Goal: Transaction & Acquisition: Purchase product/service

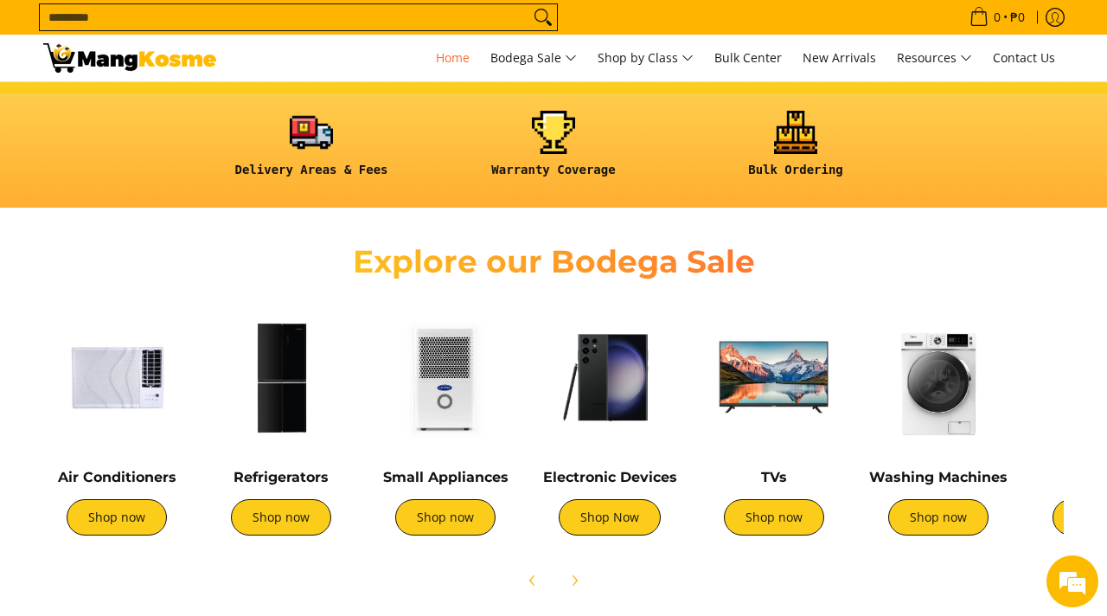
scroll to position [451, 0]
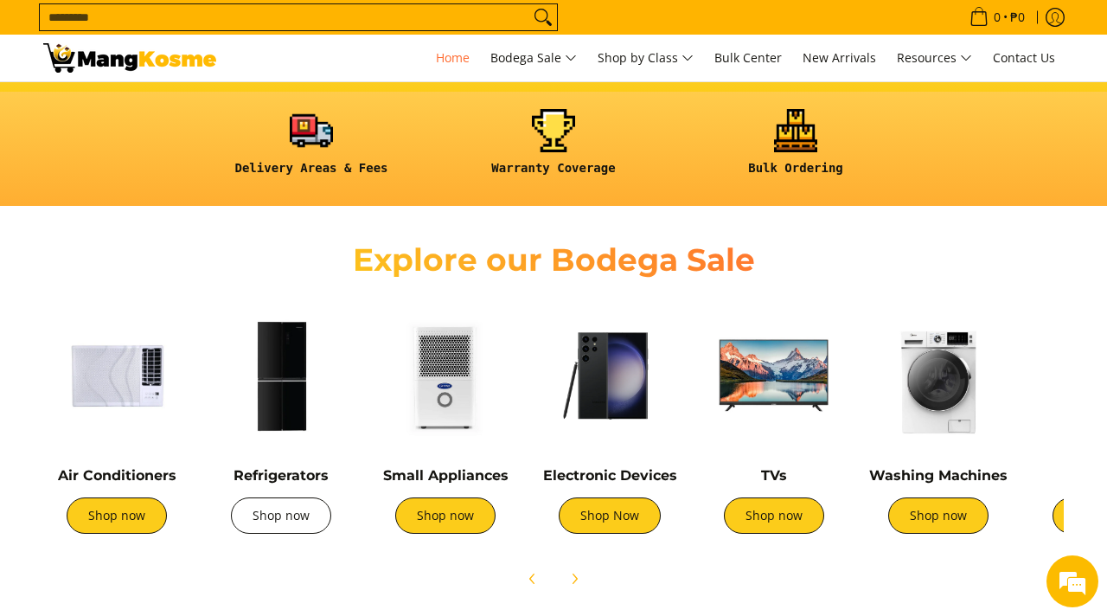
click at [303, 521] on link "Shop now" at bounding box center [281, 515] width 100 height 36
click at [270, 511] on link "Shop now" at bounding box center [281, 515] width 100 height 36
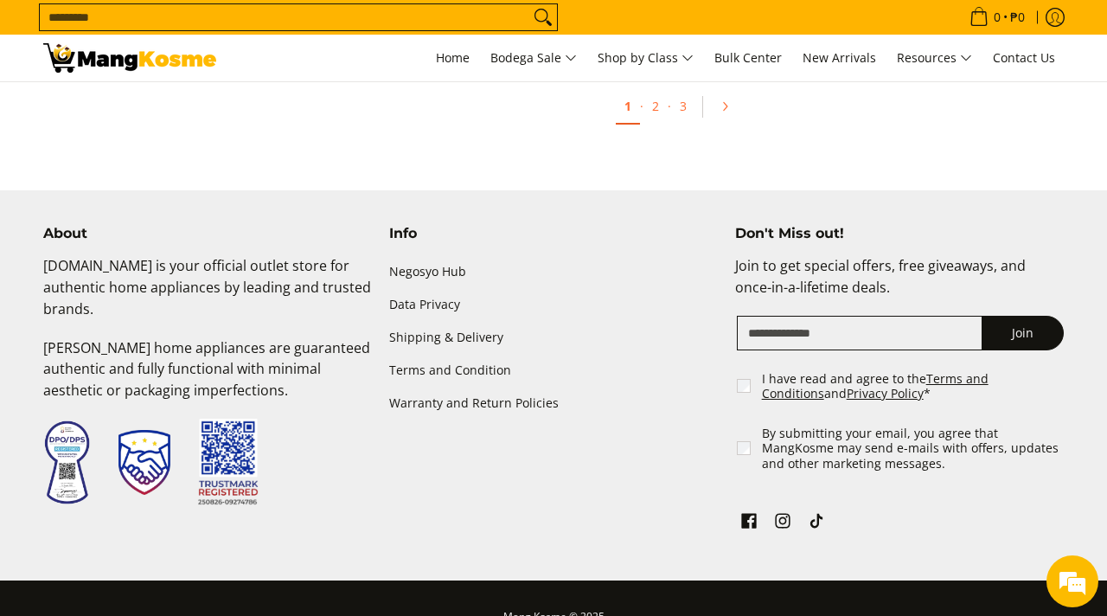
scroll to position [4199, 0]
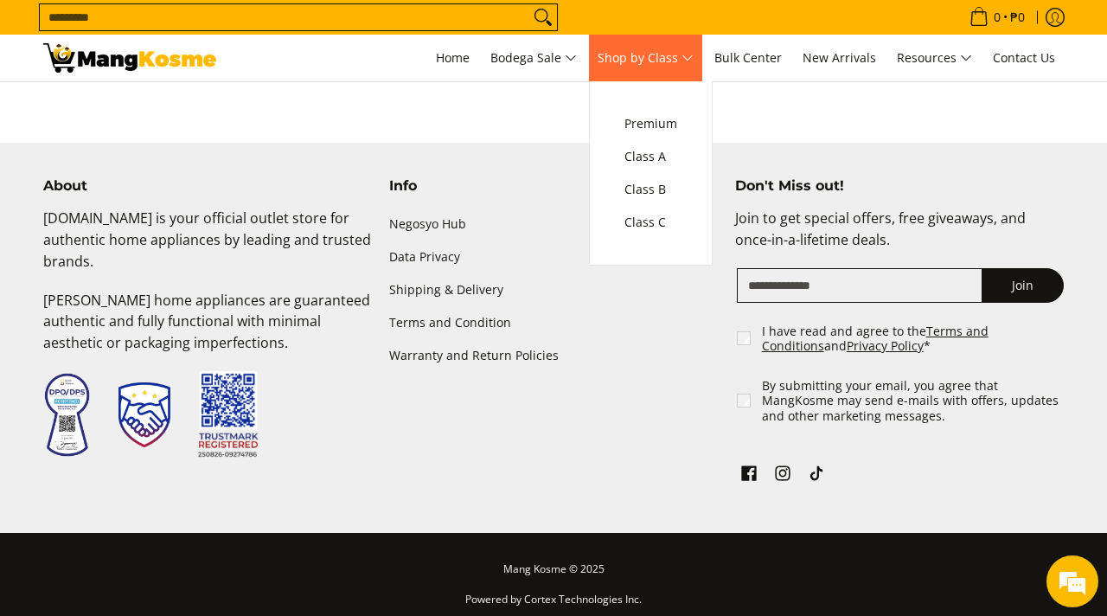
click at [694, 54] on span "Shop by Class" at bounding box center [646, 59] width 96 height 22
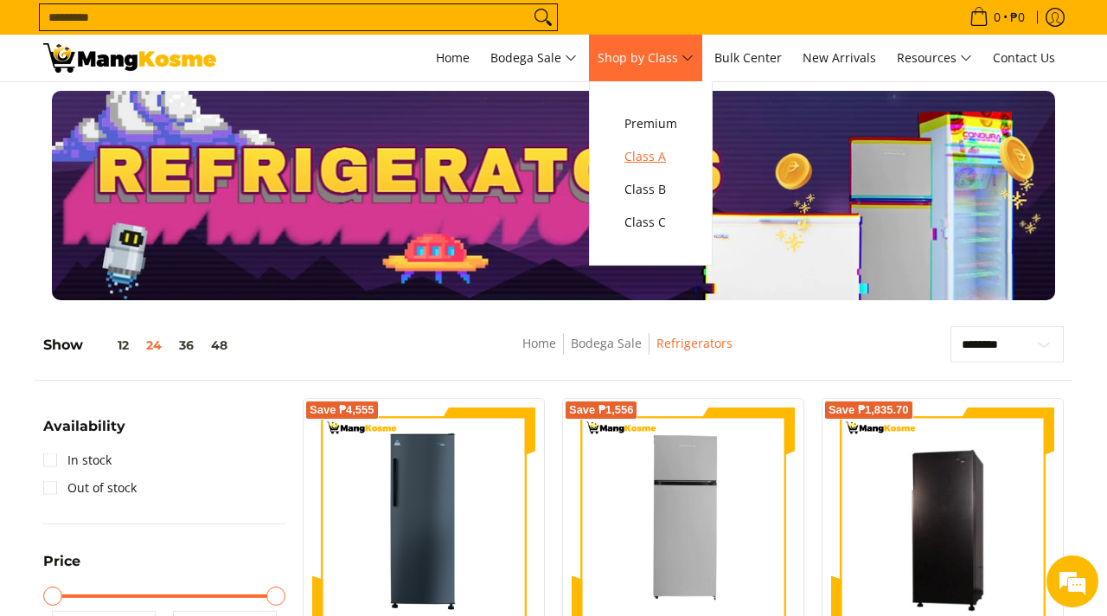
click at [670, 157] on span "Class A" at bounding box center [650, 157] width 53 height 22
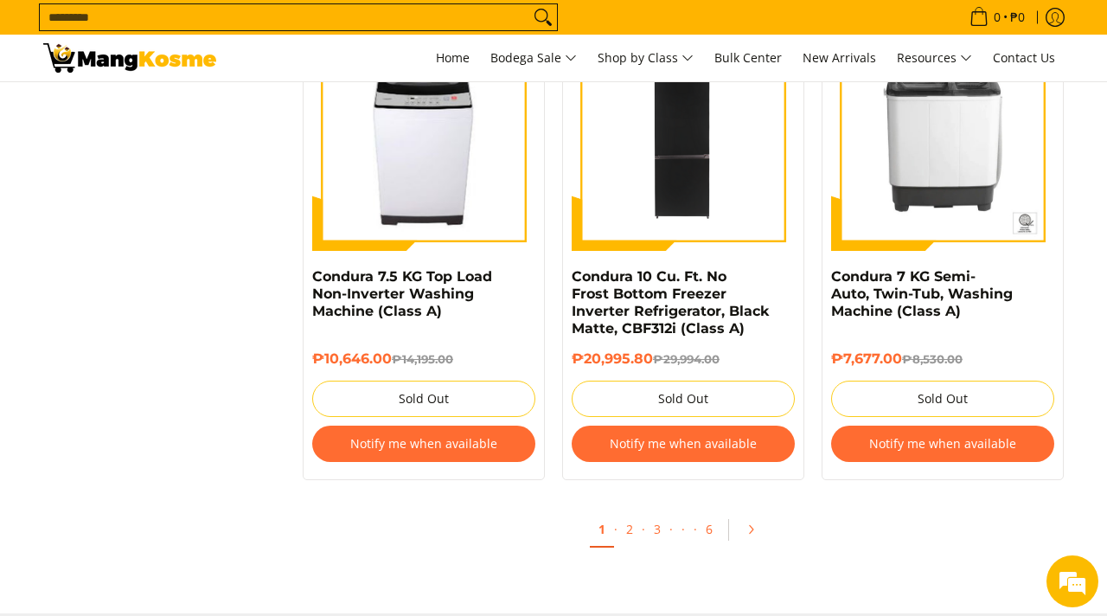
scroll to position [3287, 0]
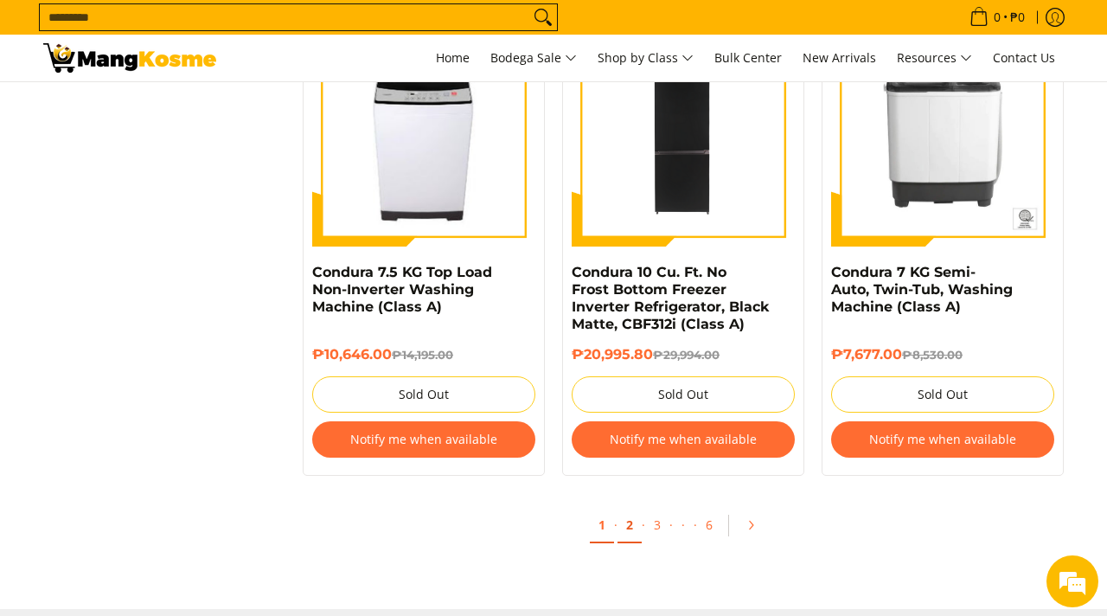
click at [626, 529] on link "2" at bounding box center [629, 525] width 24 height 35
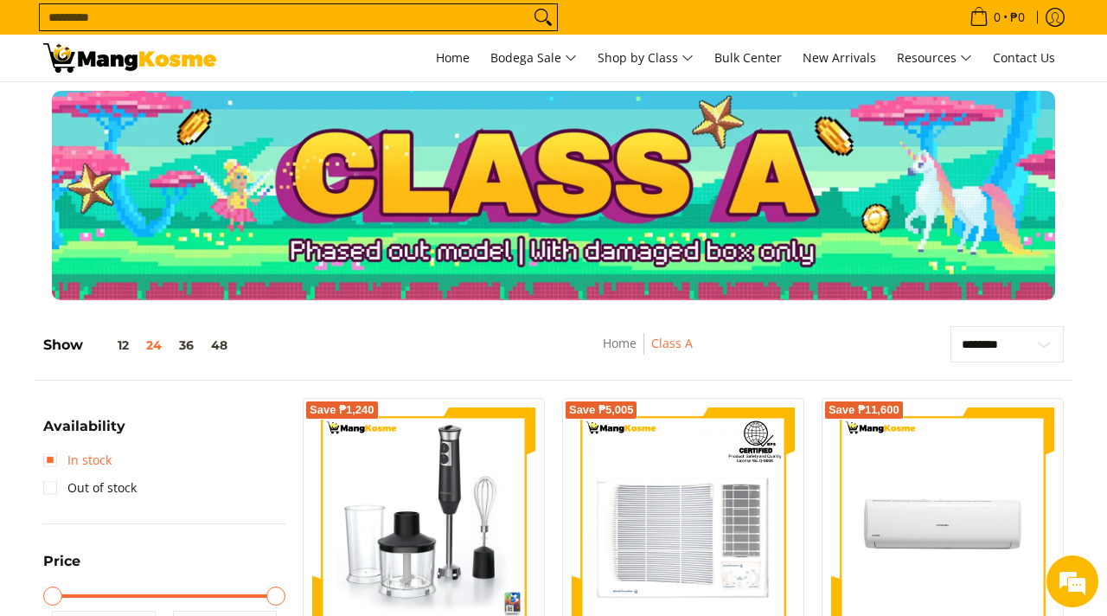
click at [53, 458] on link "In stock" at bounding box center [77, 460] width 68 height 28
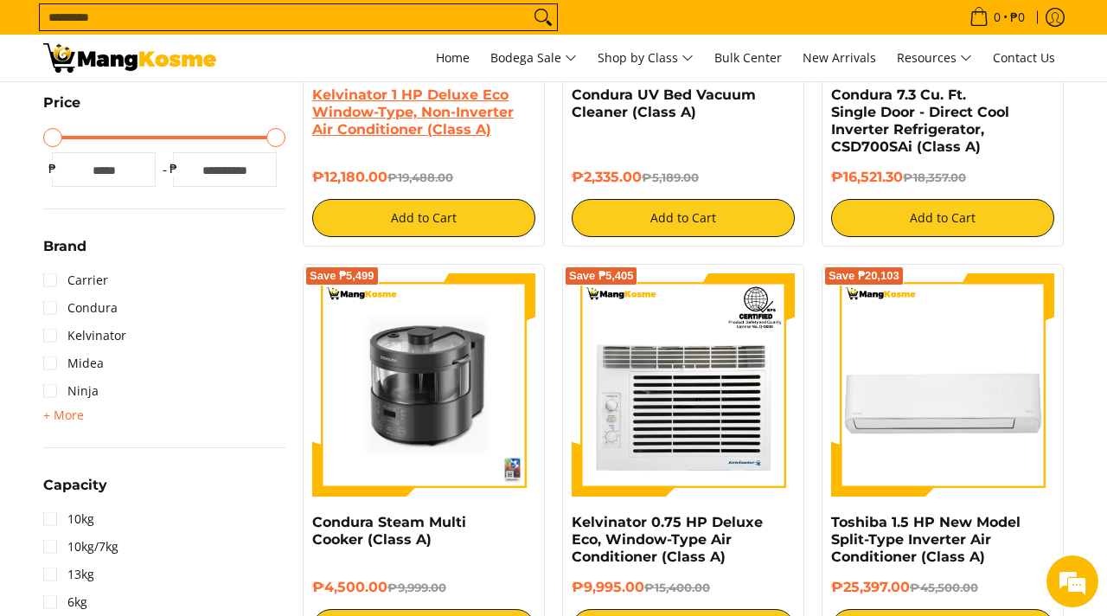
scroll to position [568, 0]
